Goal: Task Accomplishment & Management: Complete application form

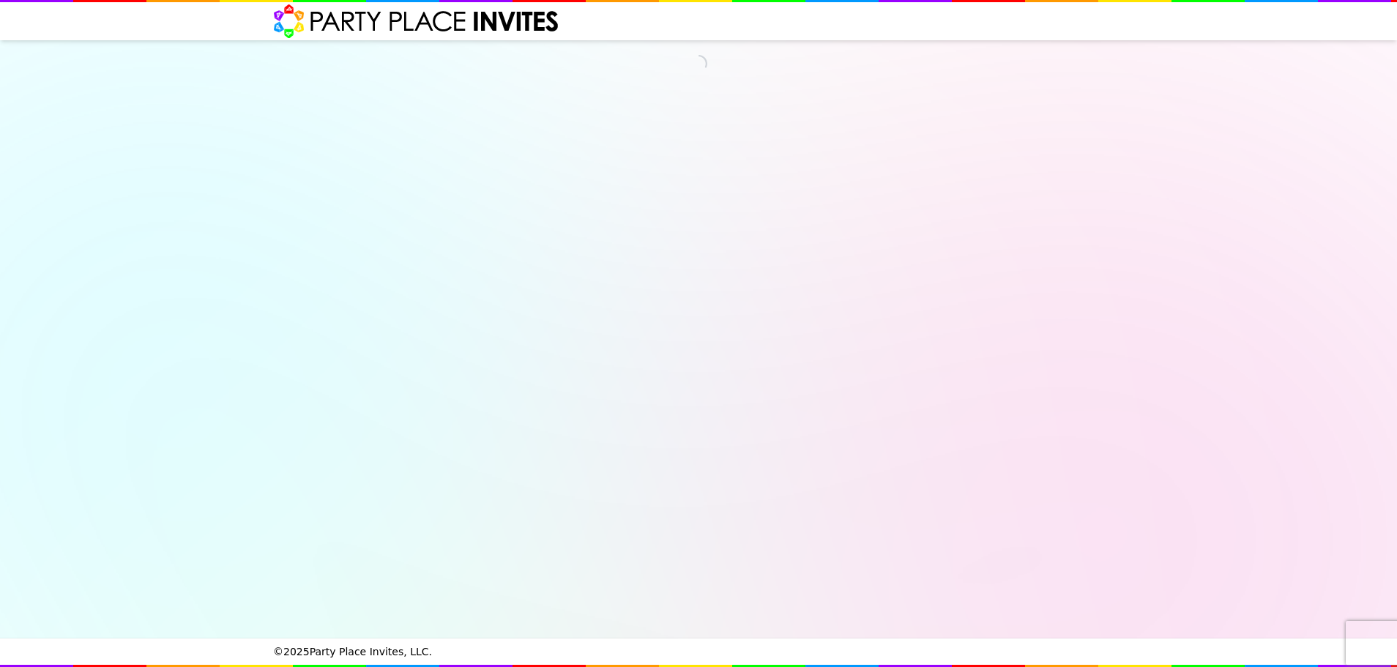
select select "540217"
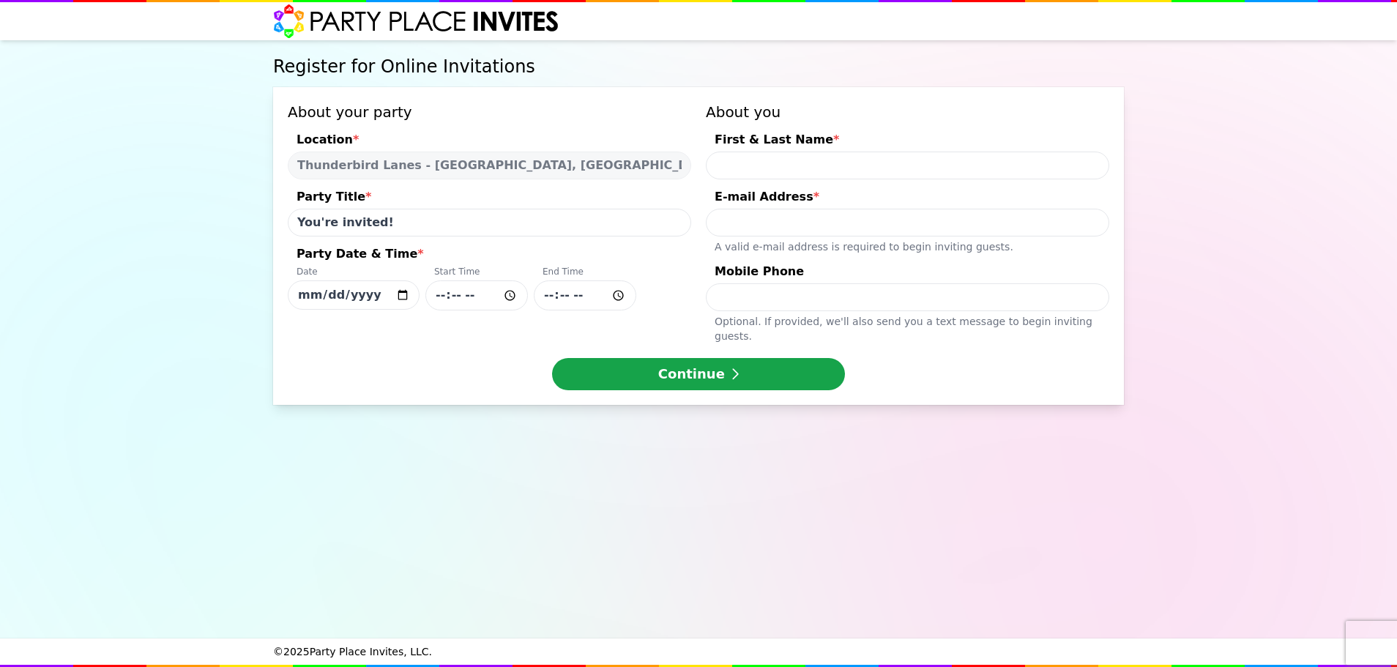
click at [780, 165] on input "First & Last Name *" at bounding box center [907, 166] width 403 height 28
type input "B"
type input "[PERSON_NAME]"
type input "[EMAIL_ADDRESS][DOMAIN_NAME]"
type input "6107610056"
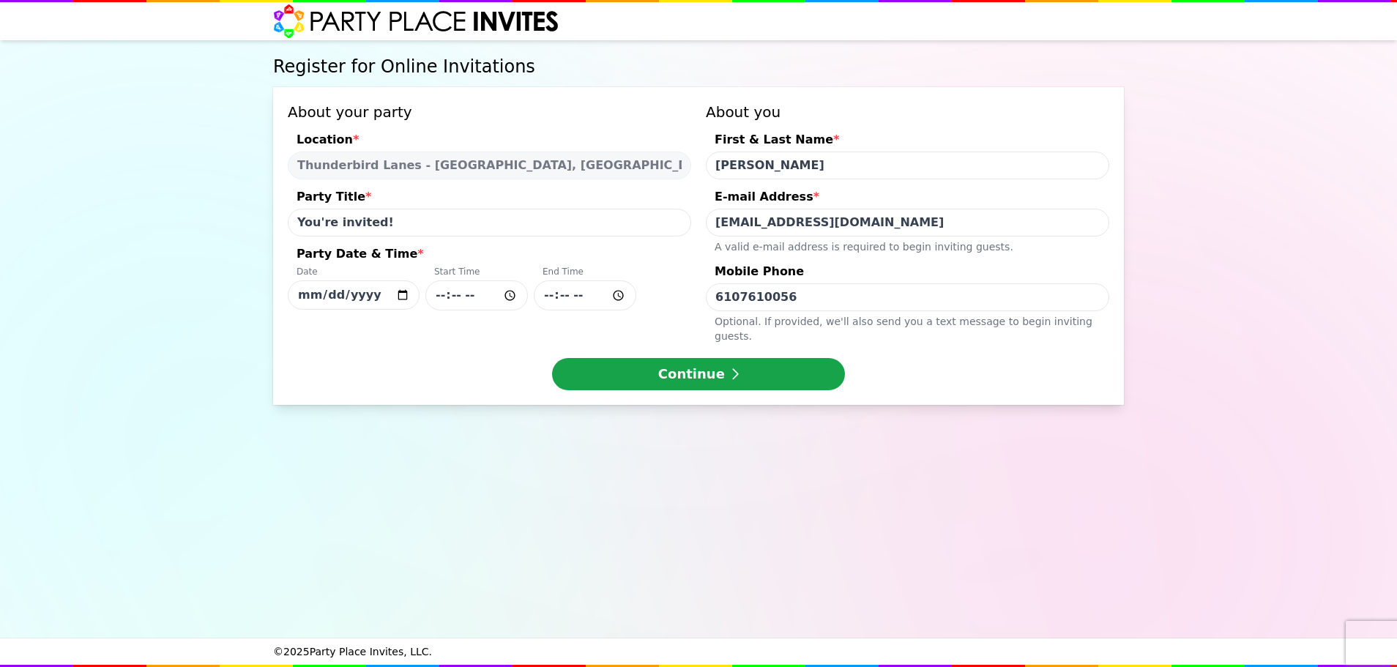
click at [381, 223] on input "You're invited!" at bounding box center [489, 223] width 403 height 28
type input "You're invited! [PERSON_NAME]'s 4th and [PERSON_NAME] 2nd"
click at [404, 293] on input "[DATE]" at bounding box center [354, 294] width 132 height 29
type input "[DATE]"
click at [499, 296] on input "Party Date & Time * Date [DATE] Start Time End Time" at bounding box center [476, 295] width 102 height 30
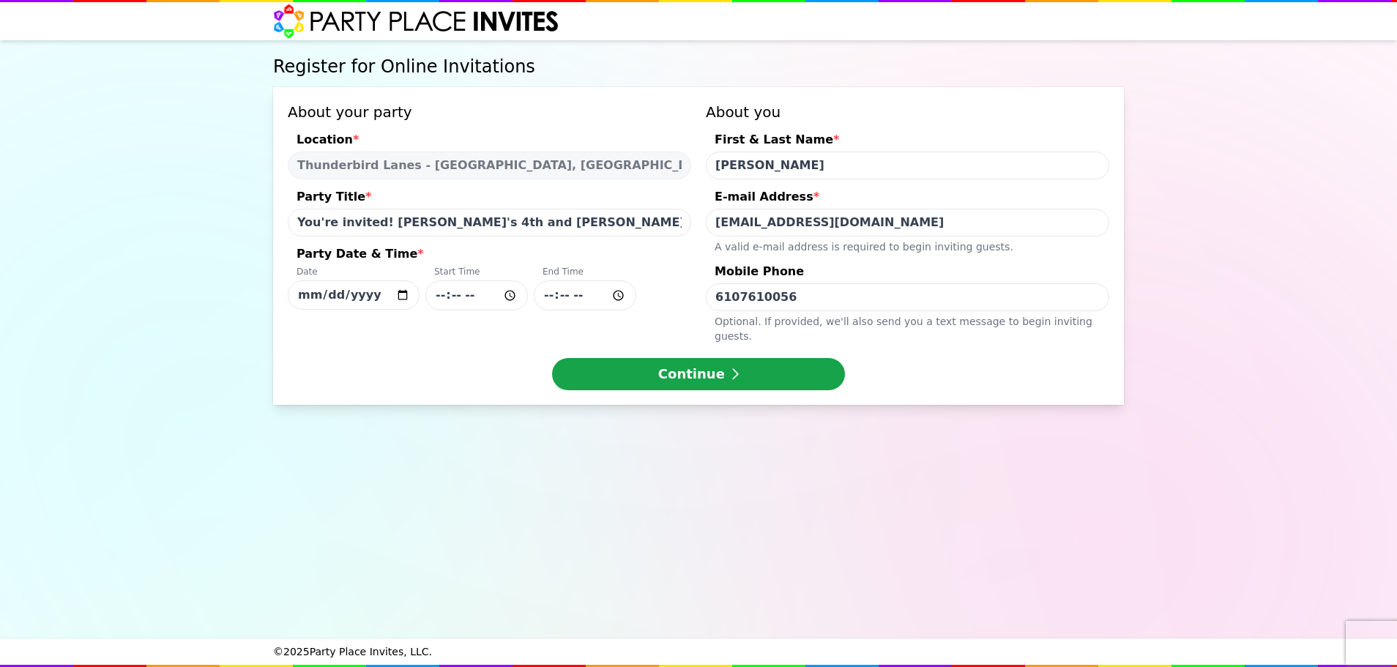
click at [511, 292] on input "Party Date & Time * Date [DATE] Start Time End Time" at bounding box center [476, 295] width 102 height 30
type input "15:00"
click at [617, 293] on input "Party Date & Time * Date [DATE] Start Time 15:00 End Time" at bounding box center [585, 295] width 102 height 30
type input "17:00"
click at [696, 321] on div "About your party Location * [GEOGRAPHIC_DATA] - [GEOGRAPHIC_DATA], [GEOGRAPHIC_…" at bounding box center [698, 223] width 821 height 242
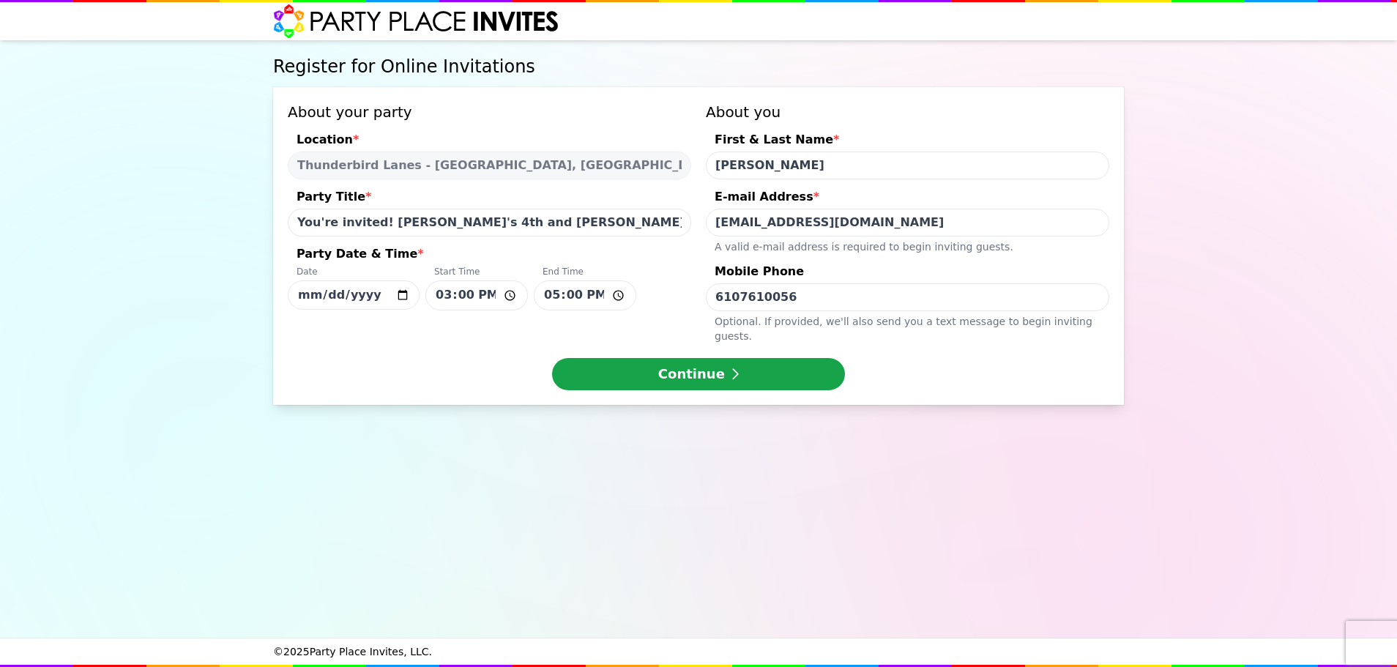
click at [747, 313] on div "Optional. If provided, we ' ll also send you a text message to begin inviting g…" at bounding box center [907, 327] width 403 height 32
click at [747, 311] on input "6107610056" at bounding box center [907, 297] width 403 height 28
click at [513, 226] on input "You're invited! [PERSON_NAME]'s 4th and [PERSON_NAME] 2nd" at bounding box center [489, 223] width 403 height 28
type input "You're invited! [PERSON_NAME]'s 4th and [PERSON_NAME] 2nd Bowling Birthday Party"
click at [675, 358] on button "Continue" at bounding box center [698, 374] width 293 height 32
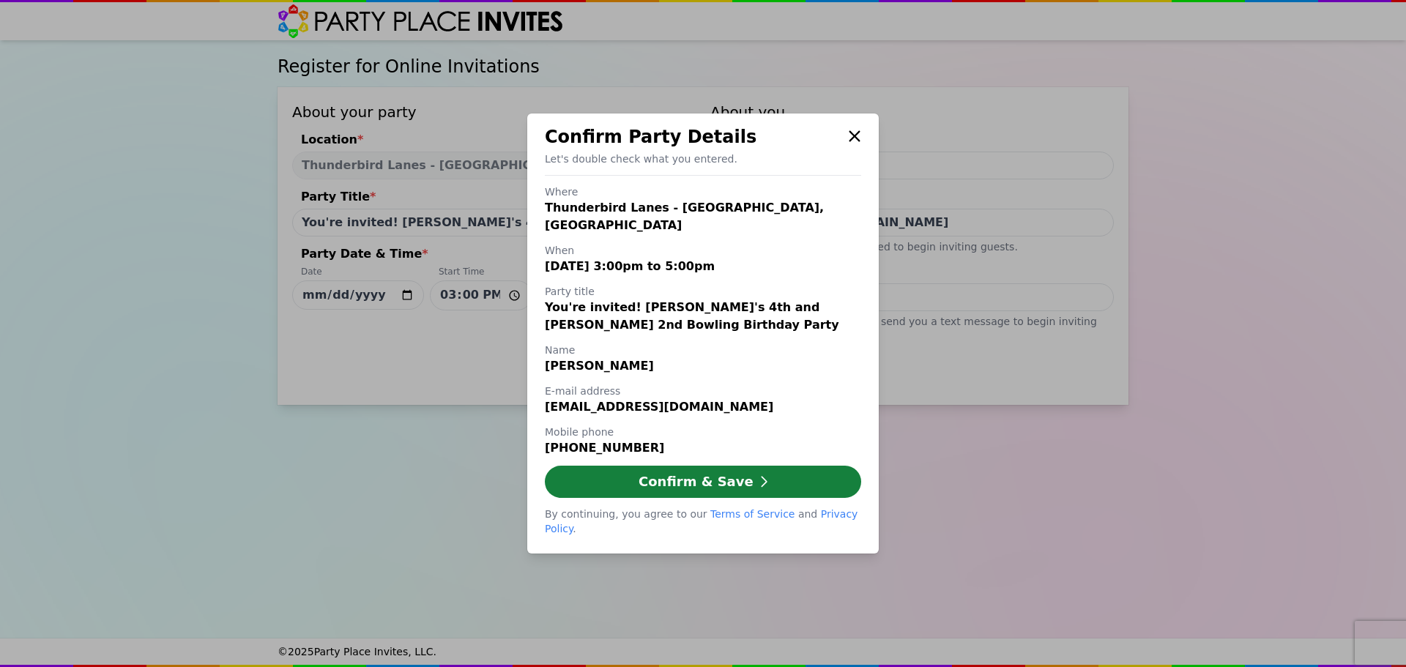
click at [713, 475] on button "Confirm & Save" at bounding box center [703, 482] width 316 height 32
